Goal: Information Seeking & Learning: Learn about a topic

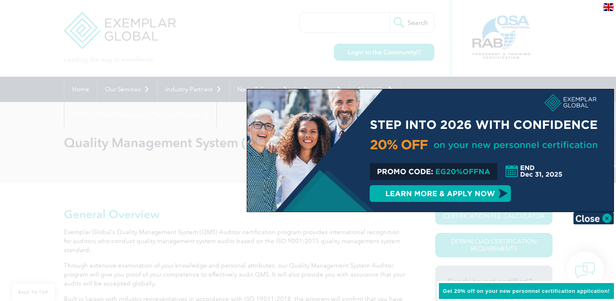
scroll to position [525, 0]
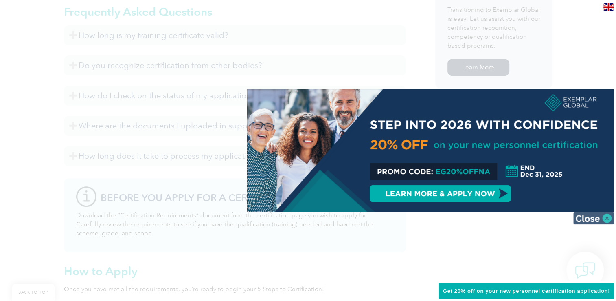
click at [592, 217] on img at bounding box center [594, 218] width 41 height 12
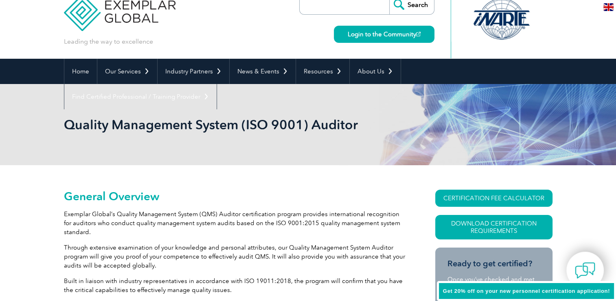
scroll to position [11, 0]
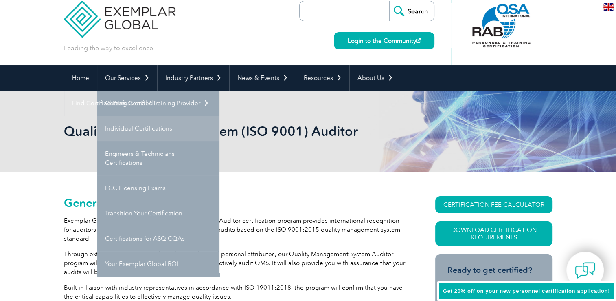
click at [117, 125] on link "Individual Certifications" at bounding box center [158, 128] width 122 height 25
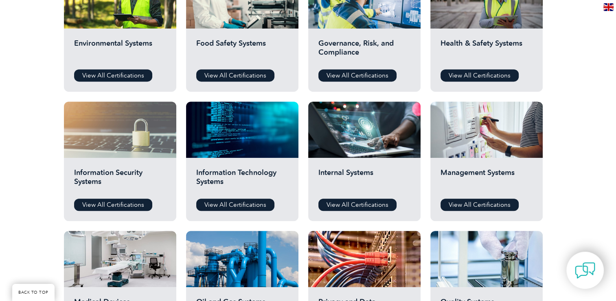
scroll to position [326, 0]
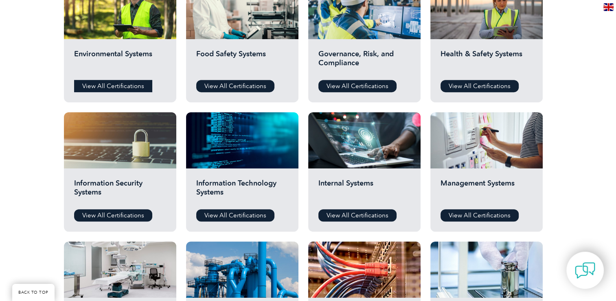
click at [94, 83] on link "View All Certifications" at bounding box center [113, 86] width 78 height 12
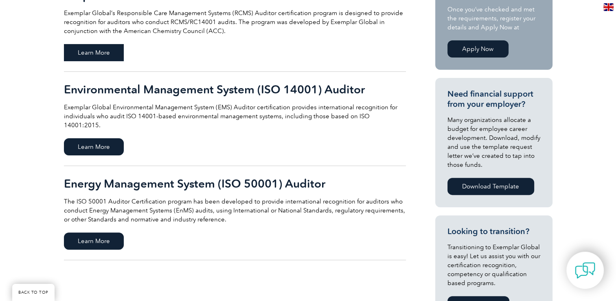
scroll to position [163, 0]
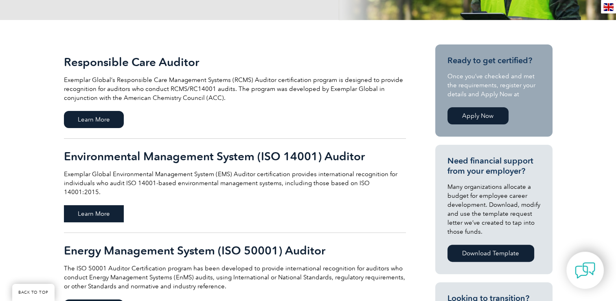
click at [80, 205] on span "Learn More" at bounding box center [94, 213] width 60 height 17
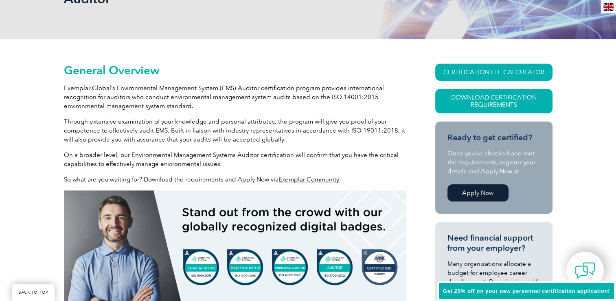
scroll to position [163, 0]
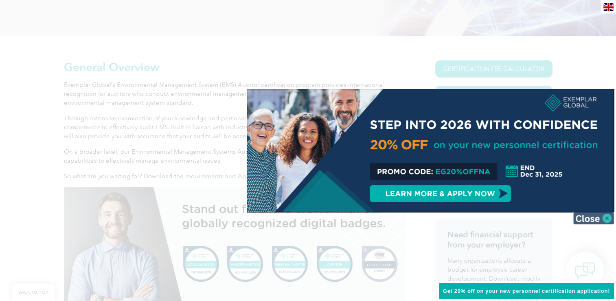
click at [598, 215] on img at bounding box center [594, 218] width 41 height 12
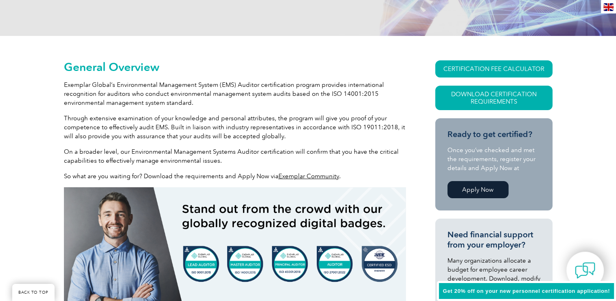
scroll to position [326, 0]
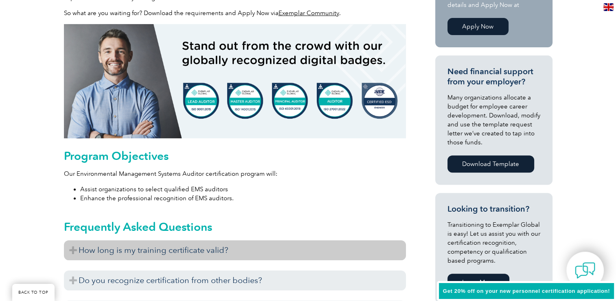
click at [290, 247] on h3 "How long is my training certificate valid?" at bounding box center [235, 250] width 342 height 20
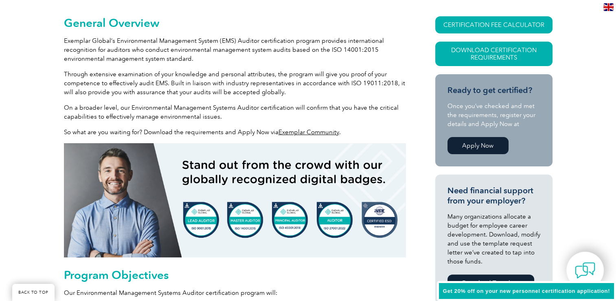
scroll to position [204, 0]
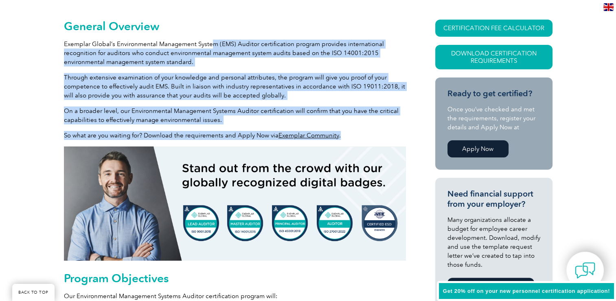
drag, startPoint x: 212, startPoint y: 43, endPoint x: 359, endPoint y: 128, distance: 170.5
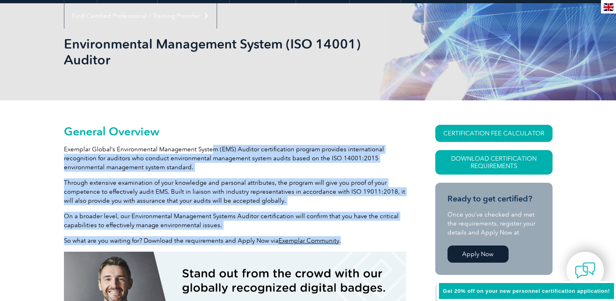
scroll to position [122, 0]
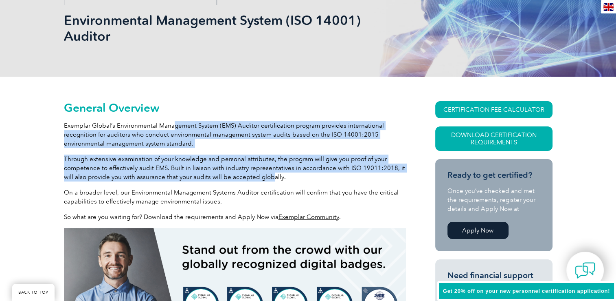
drag, startPoint x: 172, startPoint y: 121, endPoint x: 260, endPoint y: 173, distance: 102.4
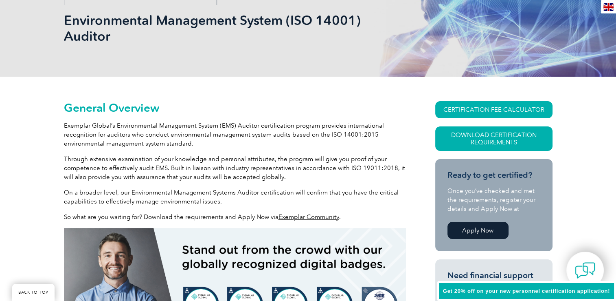
drag, startPoint x: 260, startPoint y: 173, endPoint x: 206, endPoint y: 187, distance: 55.5
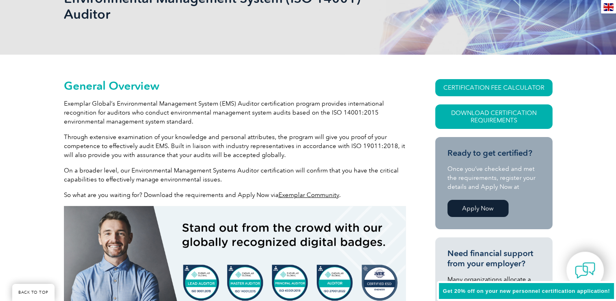
scroll to position [163, 0]
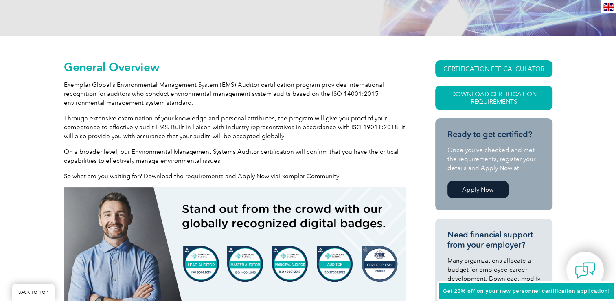
click at [493, 191] on link "Apply Now" at bounding box center [478, 189] width 61 height 17
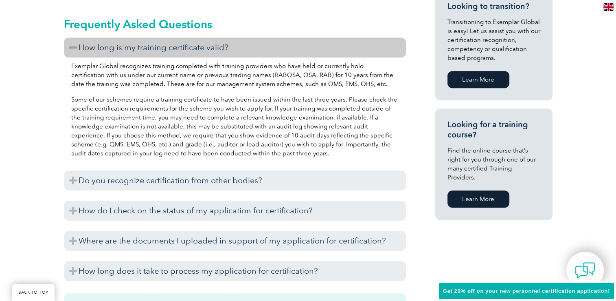
scroll to position [530, 0]
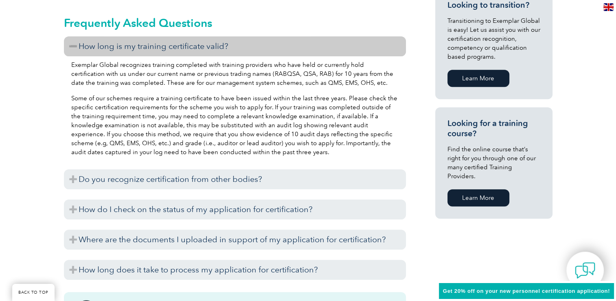
click at [489, 189] on link "Learn More" at bounding box center [479, 197] width 62 height 17
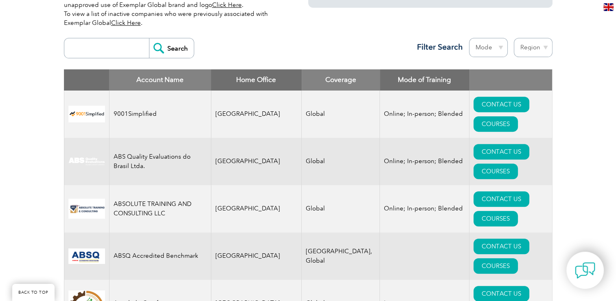
scroll to position [236, 0]
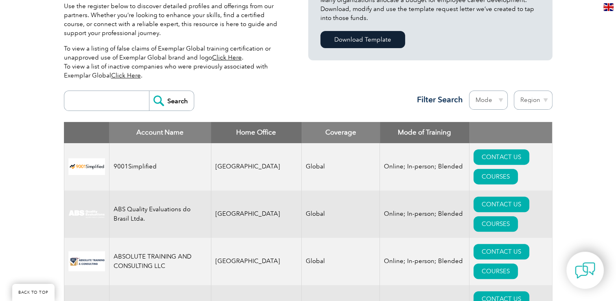
click at [491, 99] on select "Mode Online In-person Blended" at bounding box center [488, 99] width 39 height 19
select select "Online"
click at [469, 90] on select "Mode Online In-person Blended" at bounding box center [488, 99] width 39 height 19
click at [529, 101] on select "Region Australia Bahrain Bangladesh Brazil Canada Colombia Dominican Republic E…" at bounding box center [533, 99] width 39 height 19
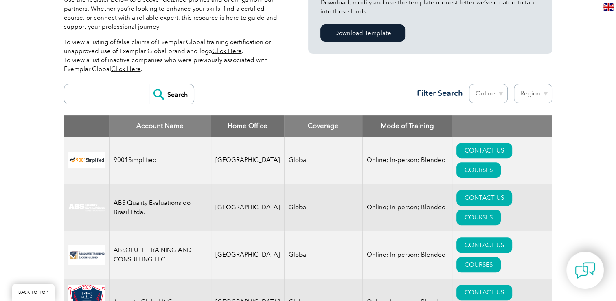
scroll to position [244, 0]
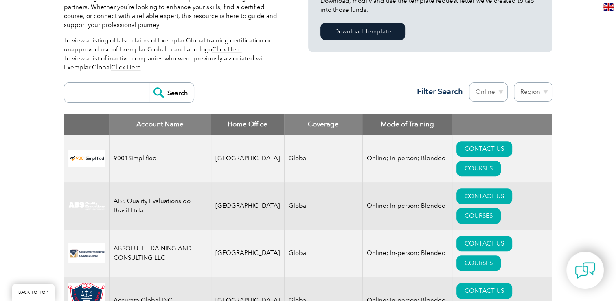
click at [537, 92] on select "Region Australia Bahrain Bangladesh Brazil Canada Colombia Dominican Republic E…" at bounding box center [533, 91] width 39 height 19
select select "India"
click at [514, 82] on select "Region Australia Bahrain Bangladesh Brazil Canada Colombia Dominican Republic E…" at bounding box center [533, 91] width 39 height 19
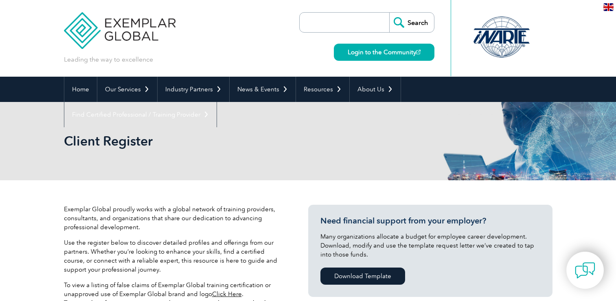
select select "[GEOGRAPHIC_DATA]"
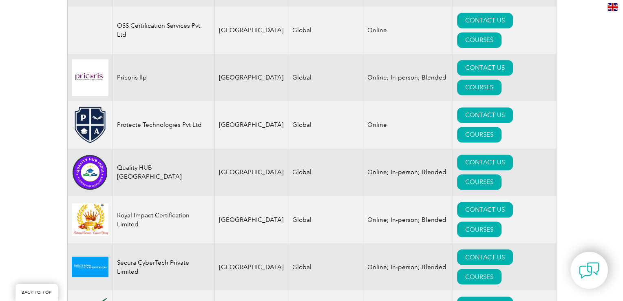
scroll to position [1345, 0]
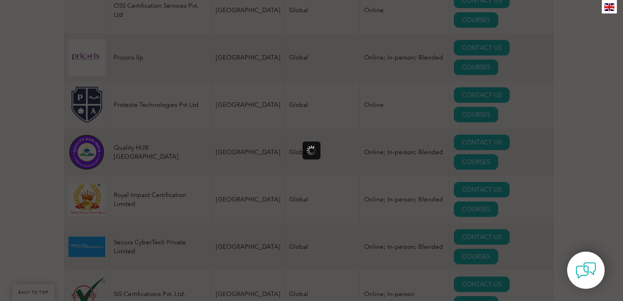
scroll to position [0, 0]
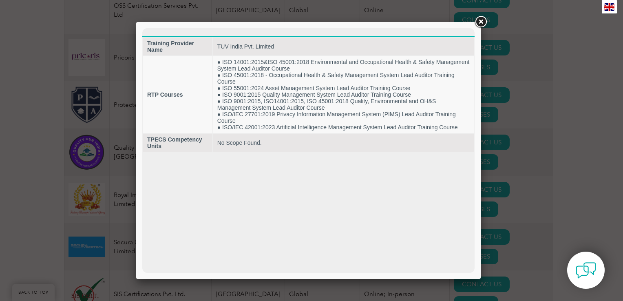
click at [478, 22] on link at bounding box center [480, 22] width 15 height 15
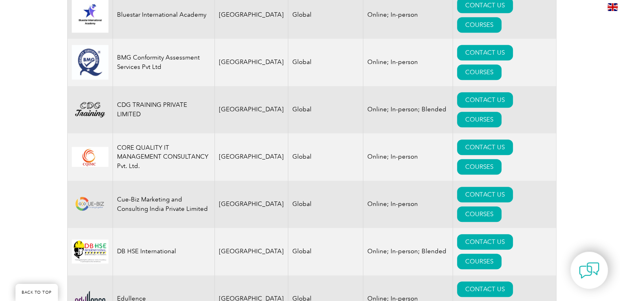
scroll to position [326, 0]
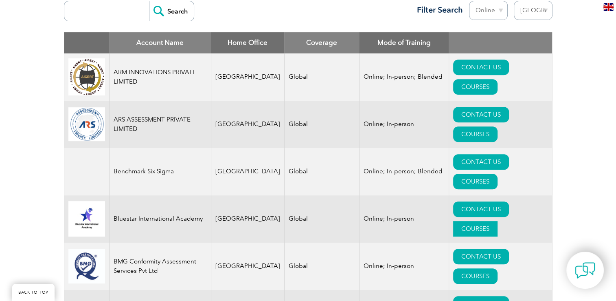
click at [498, 221] on link "COURSES" at bounding box center [476, 228] width 44 height 15
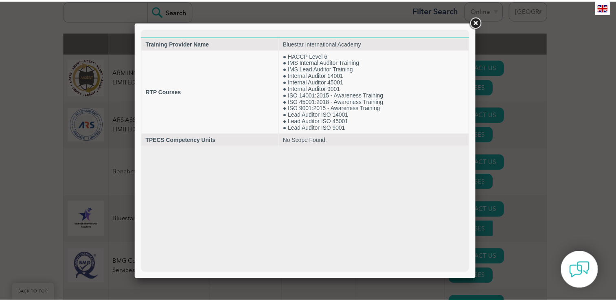
scroll to position [0, 0]
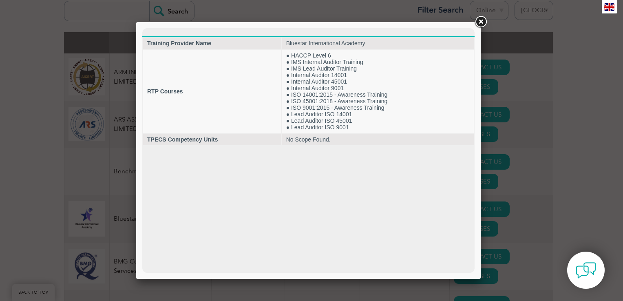
click at [480, 23] on link at bounding box center [480, 22] width 15 height 15
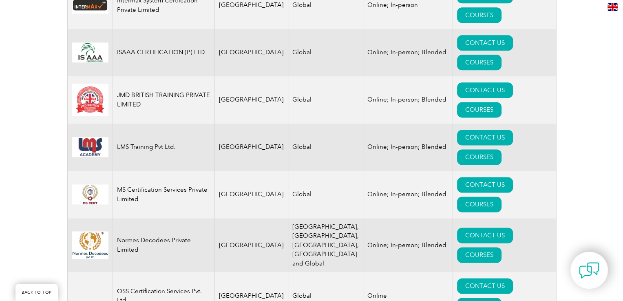
scroll to position [1263, 0]
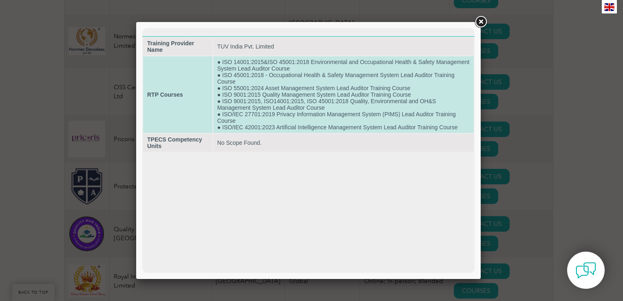
scroll to position [0, 0]
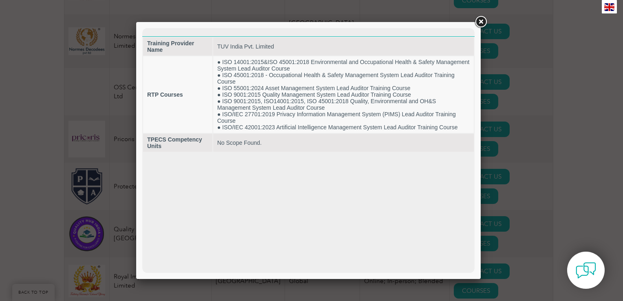
click at [481, 20] on link at bounding box center [480, 22] width 15 height 15
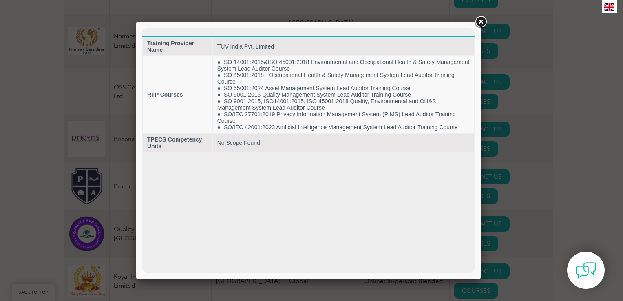
click at [481, 23] on link at bounding box center [480, 22] width 15 height 15
